Goal: Answer question/provide support

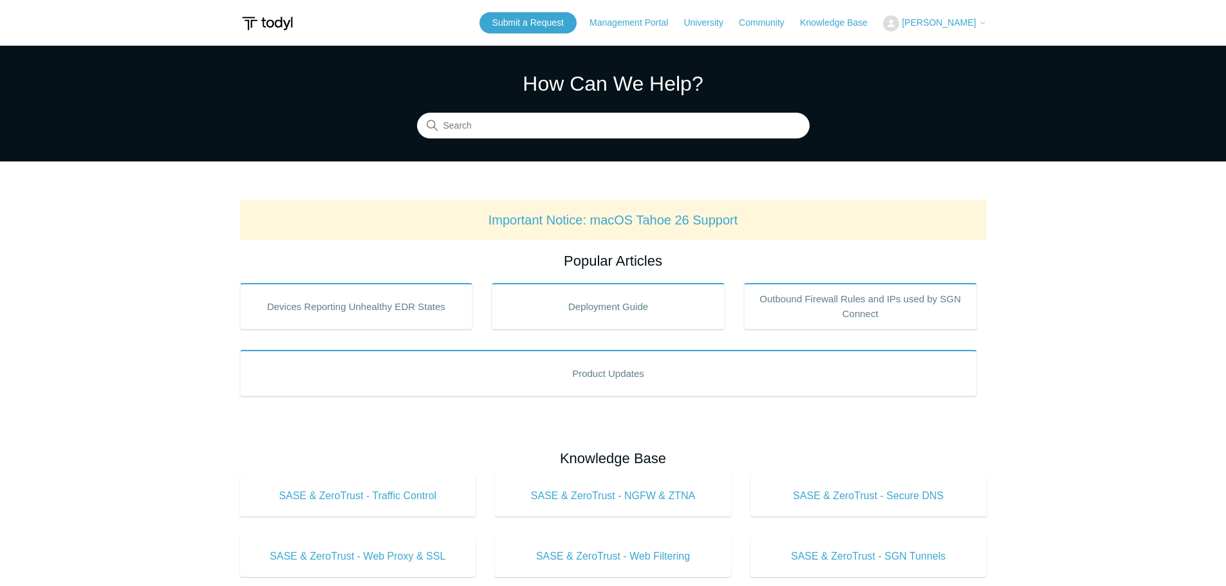
click at [967, 23] on span "[PERSON_NAME]" at bounding box center [939, 22] width 74 height 10
click at [967, 50] on link "My Support Requests" at bounding box center [946, 50] width 125 height 23
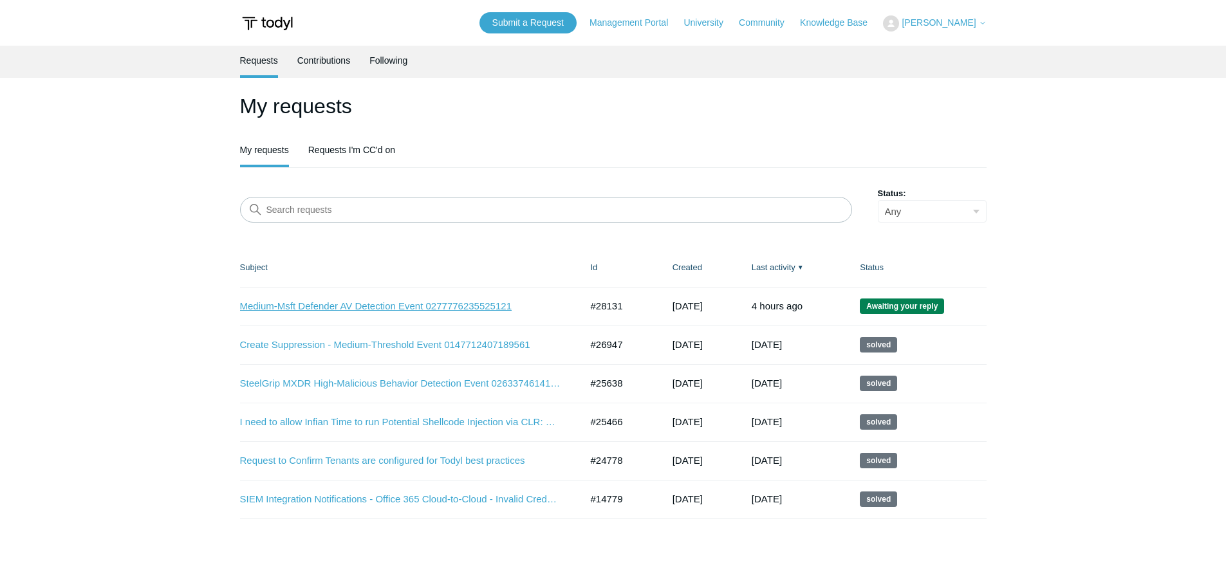
click at [410, 307] on link "Medium-Msft Defender AV Detection Event 0277776235525121" at bounding box center [401, 306] width 322 height 15
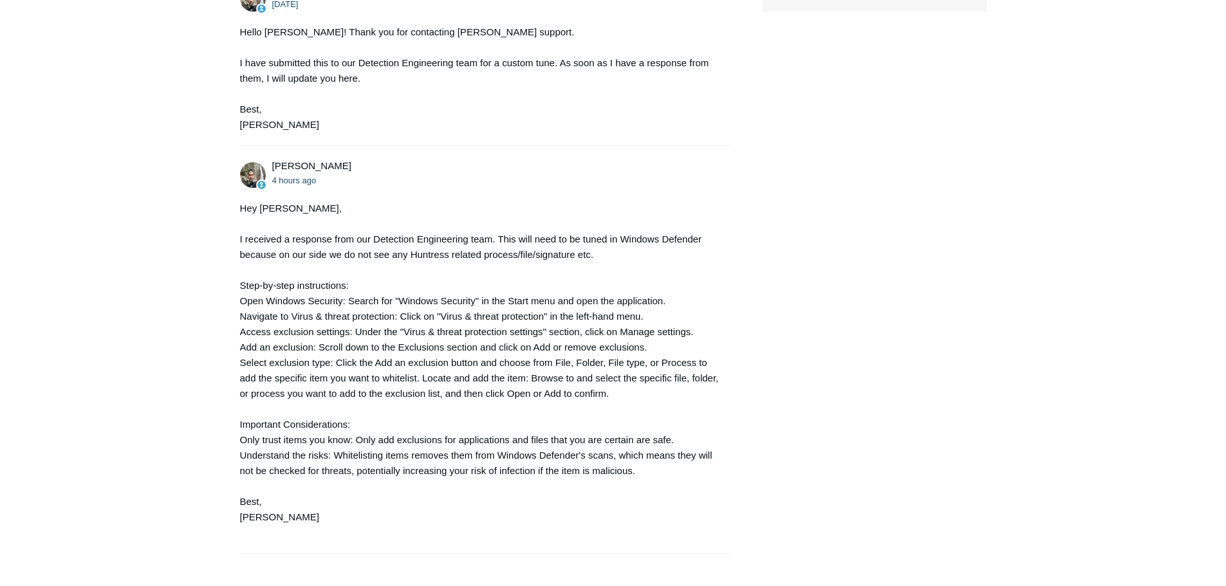
scroll to position [611, 0]
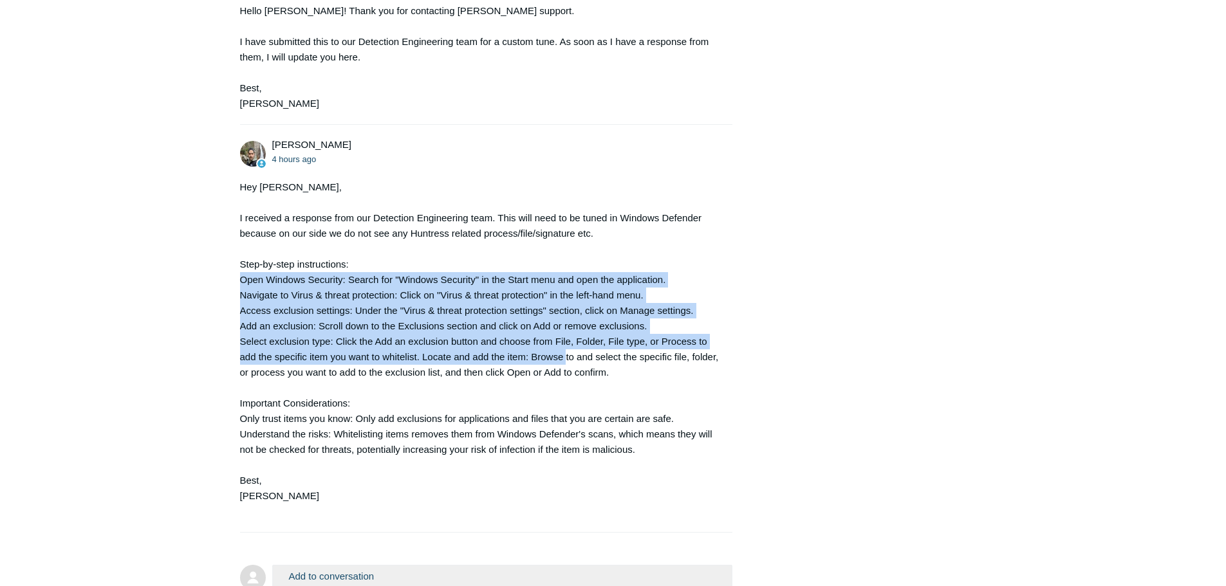
drag, startPoint x: 243, startPoint y: 279, endPoint x: 627, endPoint y: 353, distance: 391.1
click at [562, 358] on div "Hey John, I received a response from our Detection Engineering team. This will …" at bounding box center [480, 350] width 480 height 340
click at [902, 334] on div "John Kilgore 1 day ago Good Afternoon, Medium-Msft Defender AV Detection Event …" at bounding box center [613, 113] width 746 height 1014
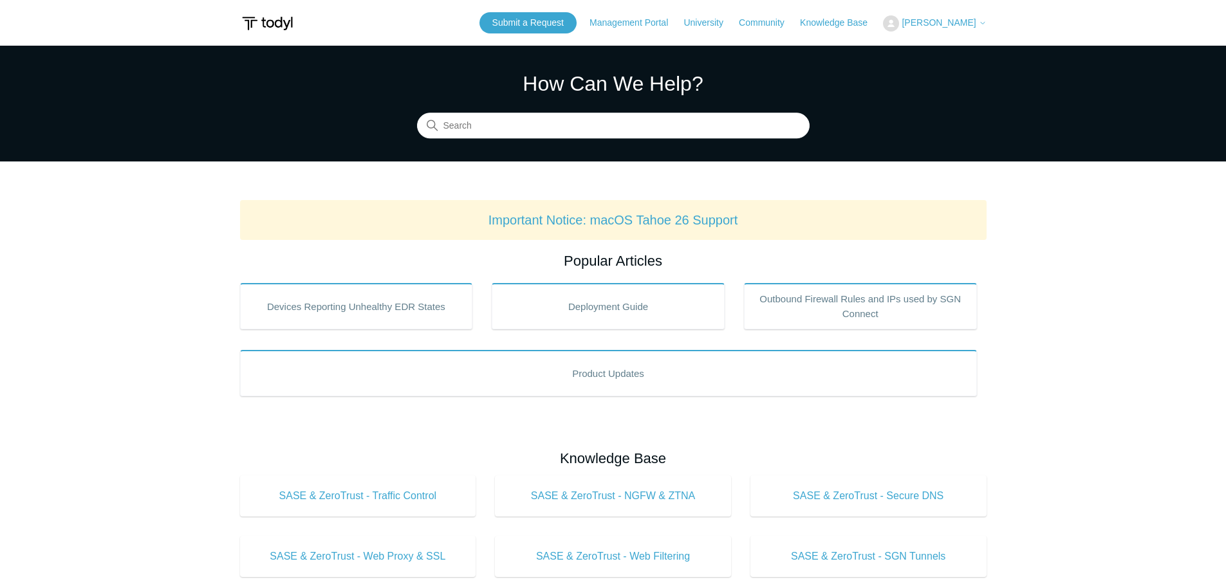
click at [964, 25] on span "[PERSON_NAME]" at bounding box center [939, 22] width 74 height 10
click at [965, 49] on link "My Support Requests" at bounding box center [946, 50] width 125 height 23
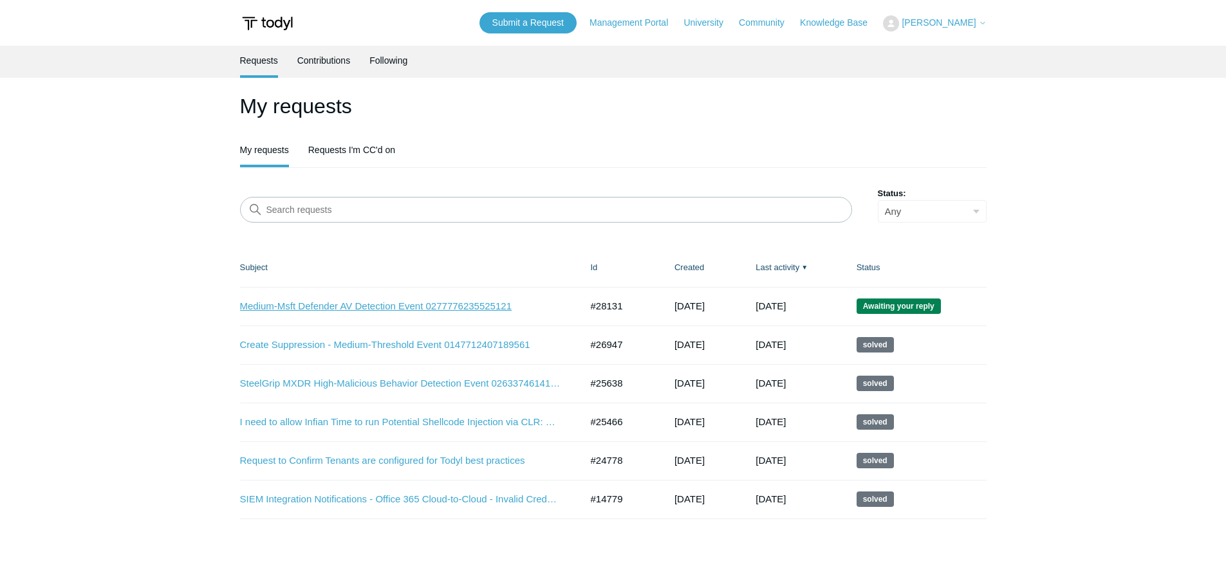
click at [410, 310] on link "Medium-Msft Defender AV Detection Event 0277776235525121" at bounding box center [401, 306] width 322 height 15
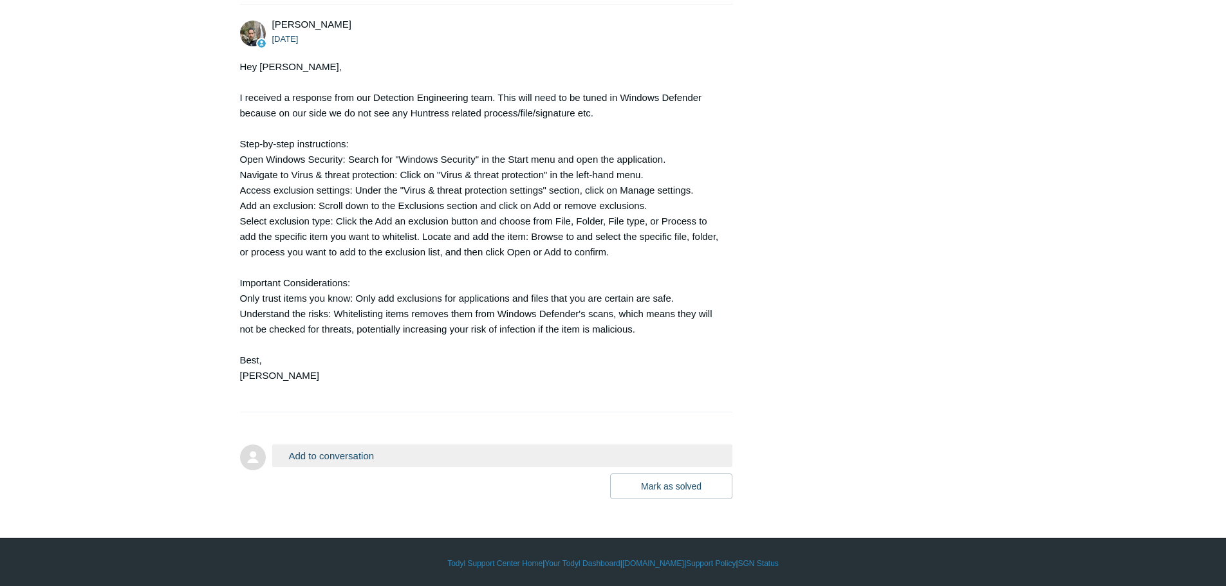
scroll to position [734, 0]
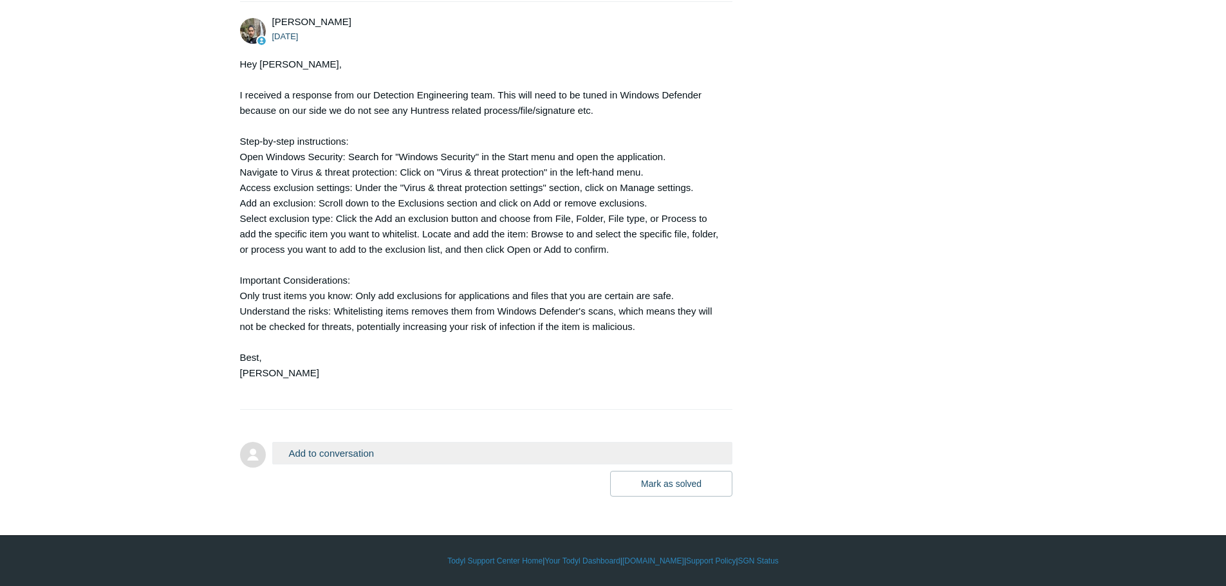
click at [434, 452] on button "Add to conversation" at bounding box center [502, 453] width 461 height 23
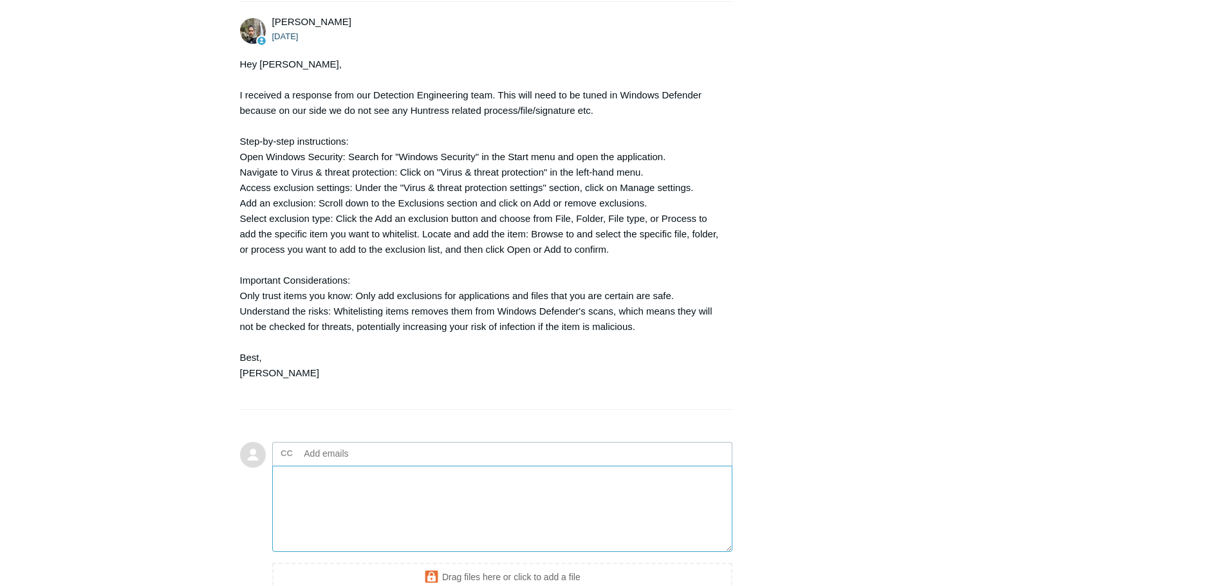
click at [305, 490] on textarea "Add your reply" at bounding box center [502, 509] width 461 height 87
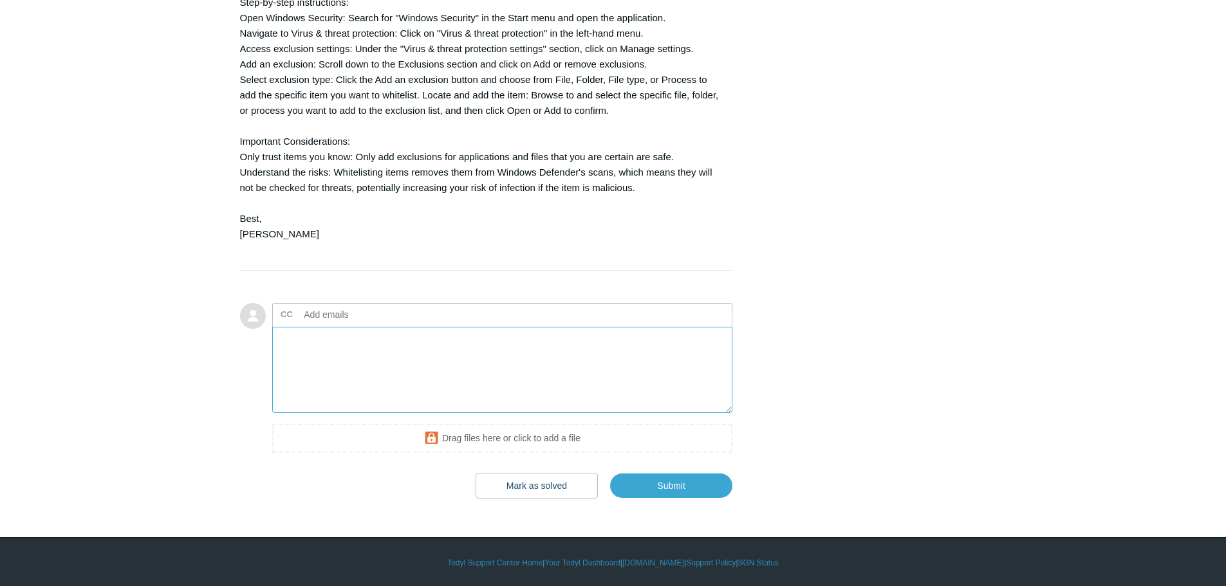
scroll to position [875, 0]
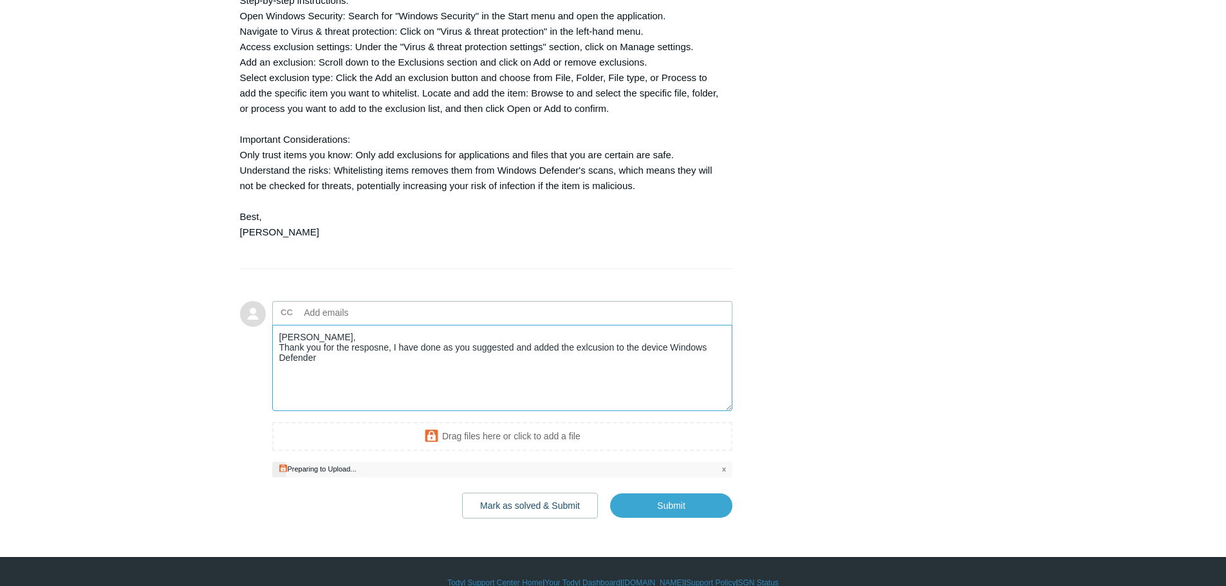
click at [369, 347] on textarea "[PERSON_NAME], Thank you for the resposne, I have done as you suggested and add…" at bounding box center [502, 368] width 461 height 87
click at [595, 344] on textarea "[PERSON_NAME], Thank you for the response, I have done as you suggested and add…" at bounding box center [502, 368] width 461 height 87
click at [363, 364] on textarea "[PERSON_NAME], Thank you for the response, I have done as you suggested and add…" at bounding box center [502, 368] width 461 height 87
type textarea "[PERSON_NAME], Thank you for the response, I have done as you suggested and add…"
click at [502, 506] on button "Mark as solved & Submit" at bounding box center [530, 506] width 136 height 26
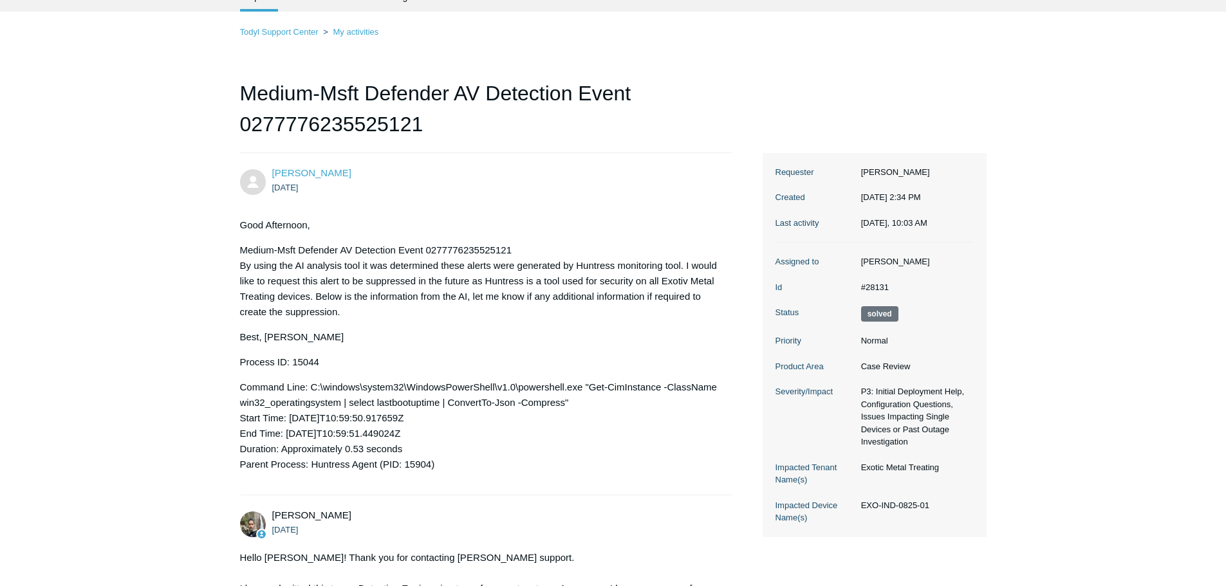
scroll to position [64, 0]
drag, startPoint x: 889, startPoint y: 300, endPoint x: 853, endPoint y: 300, distance: 36.0
click at [853, 300] on dl "Assigned to Michael Tjader Id #28131 Status Solved Priority Normal Product Area…" at bounding box center [874, 389] width 198 height 295
copy dl "#28131"
